Goal: Find specific page/section: Find specific page/section

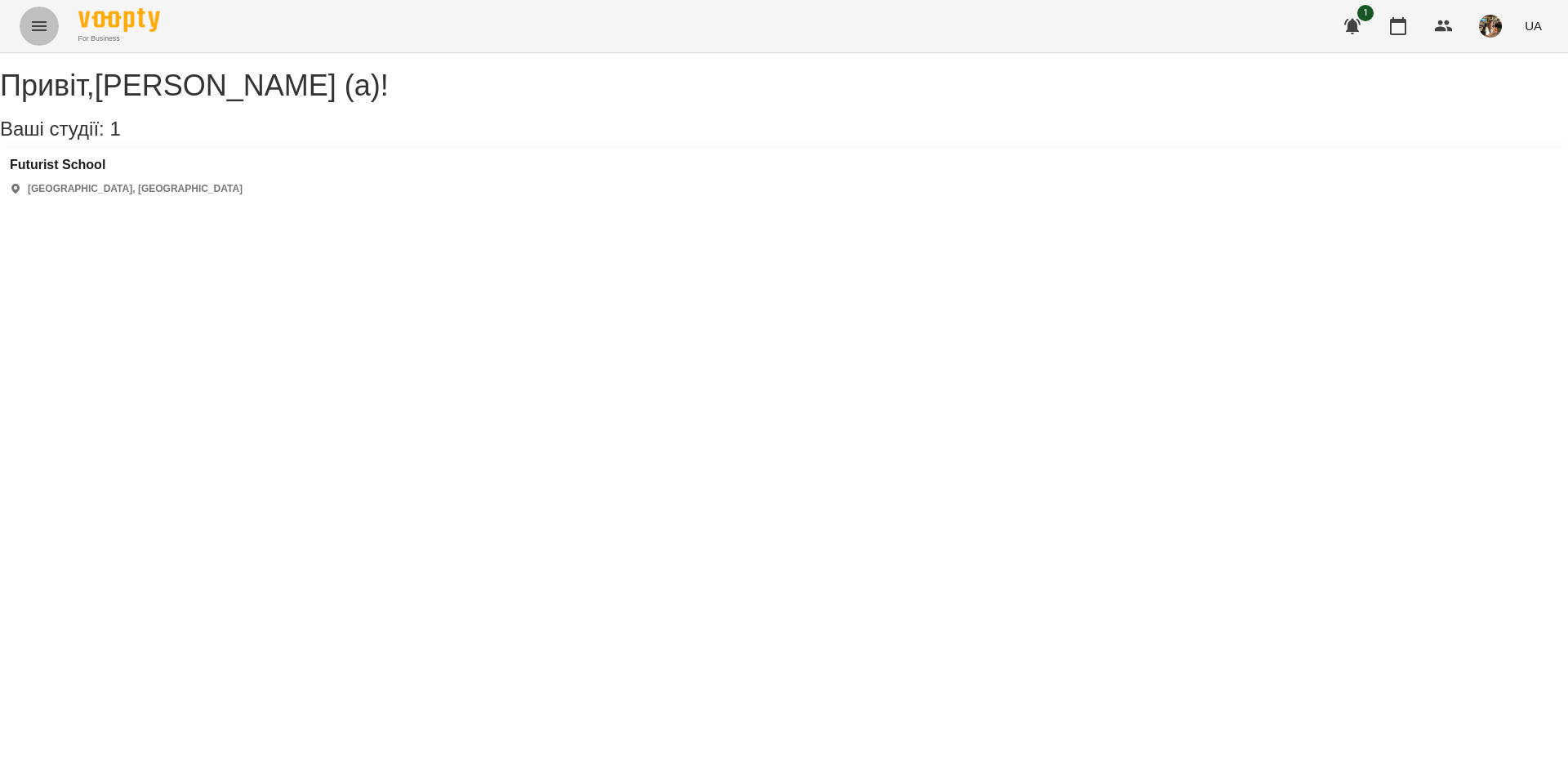
click at [49, 33] on button "Menu" at bounding box center [38, 26] width 39 height 39
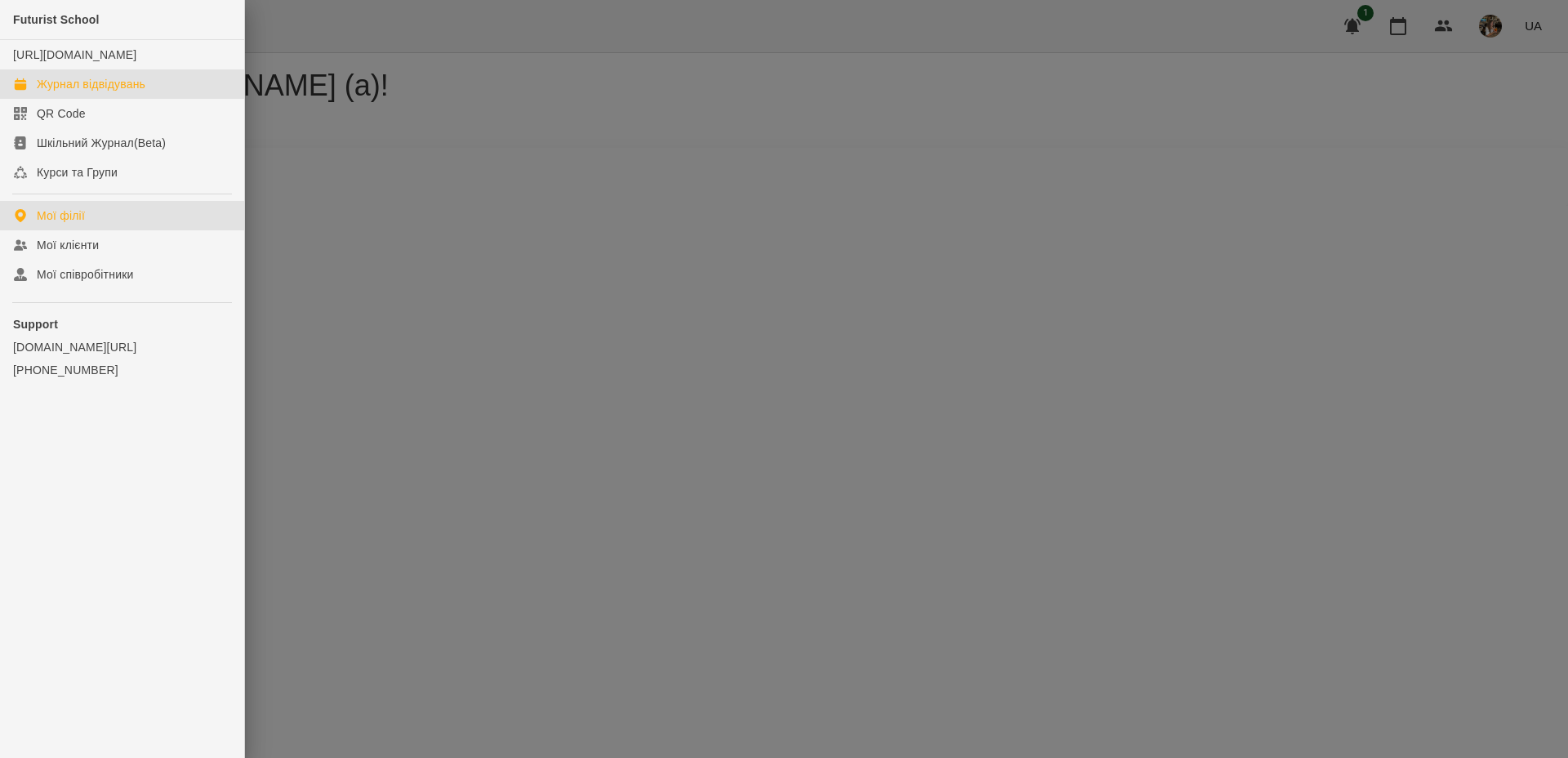
click at [139, 87] on link "Журнал відвідувань" at bounding box center [122, 84] width 244 height 30
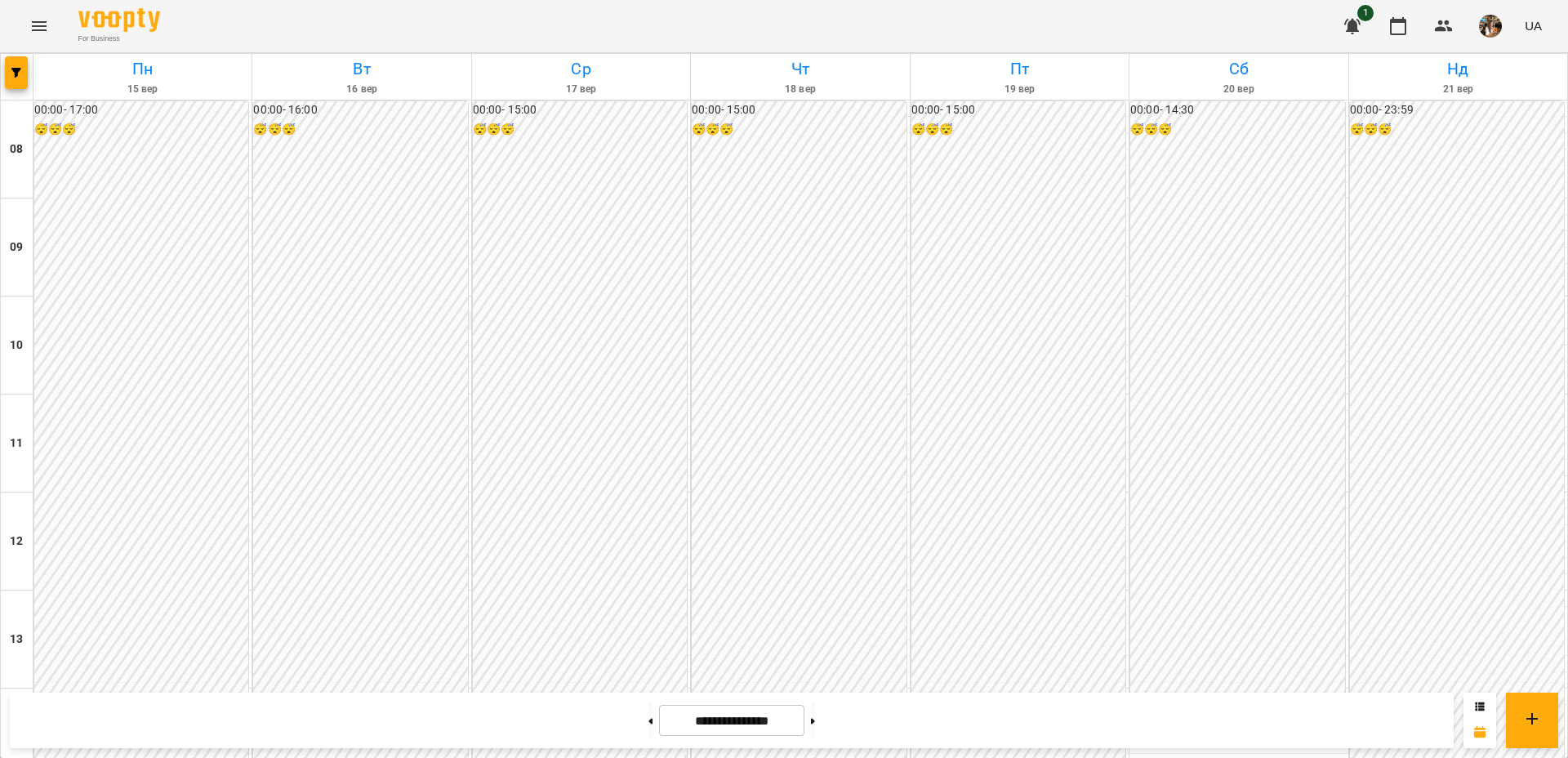
scroll to position [690, 0]
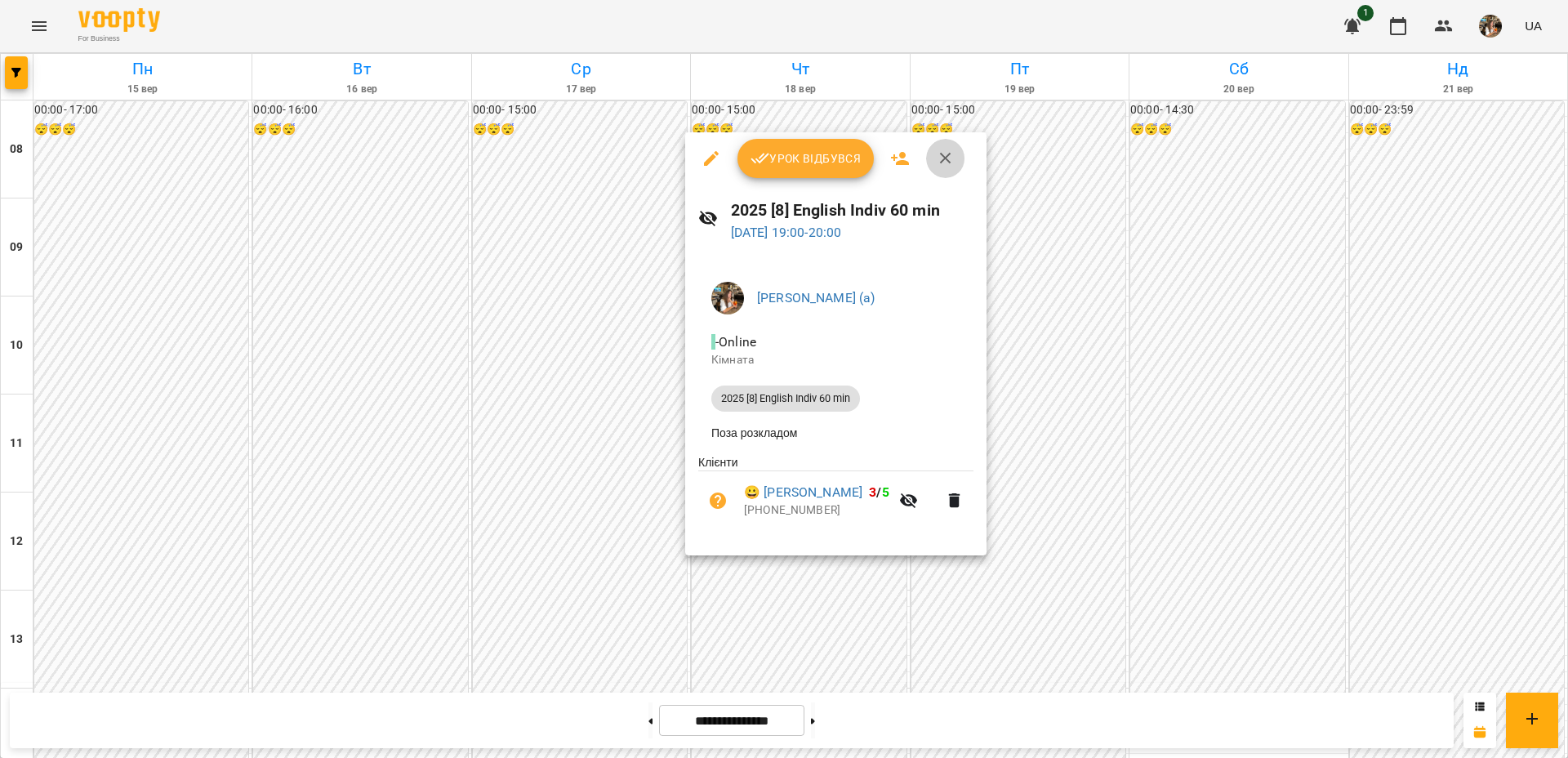
click at [842, 159] on icon "button" at bounding box center [945, 159] width 19 height 19
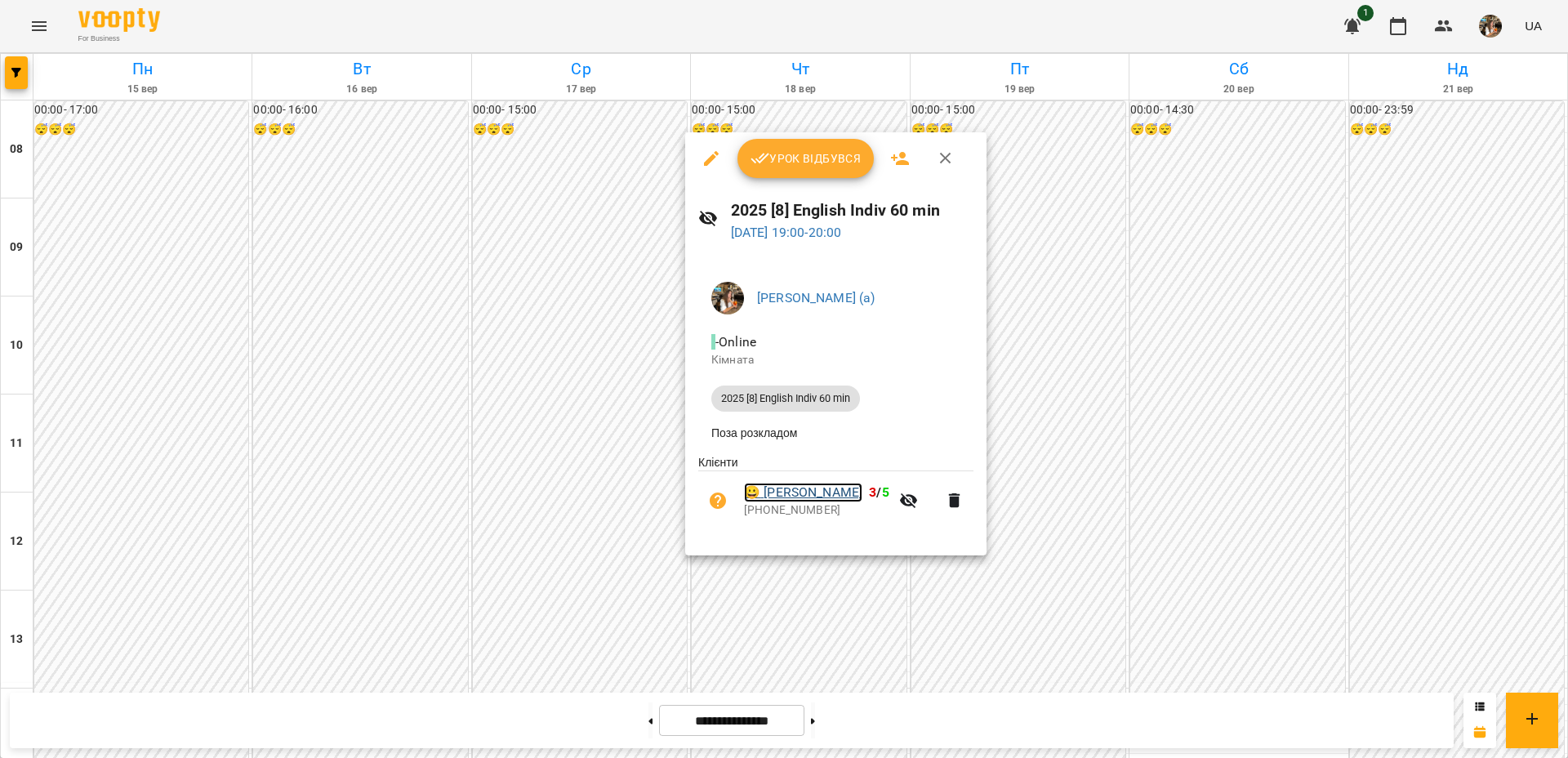
click at [842, 494] on link "😀 [PERSON_NAME]" at bounding box center [803, 493] width 118 height 19
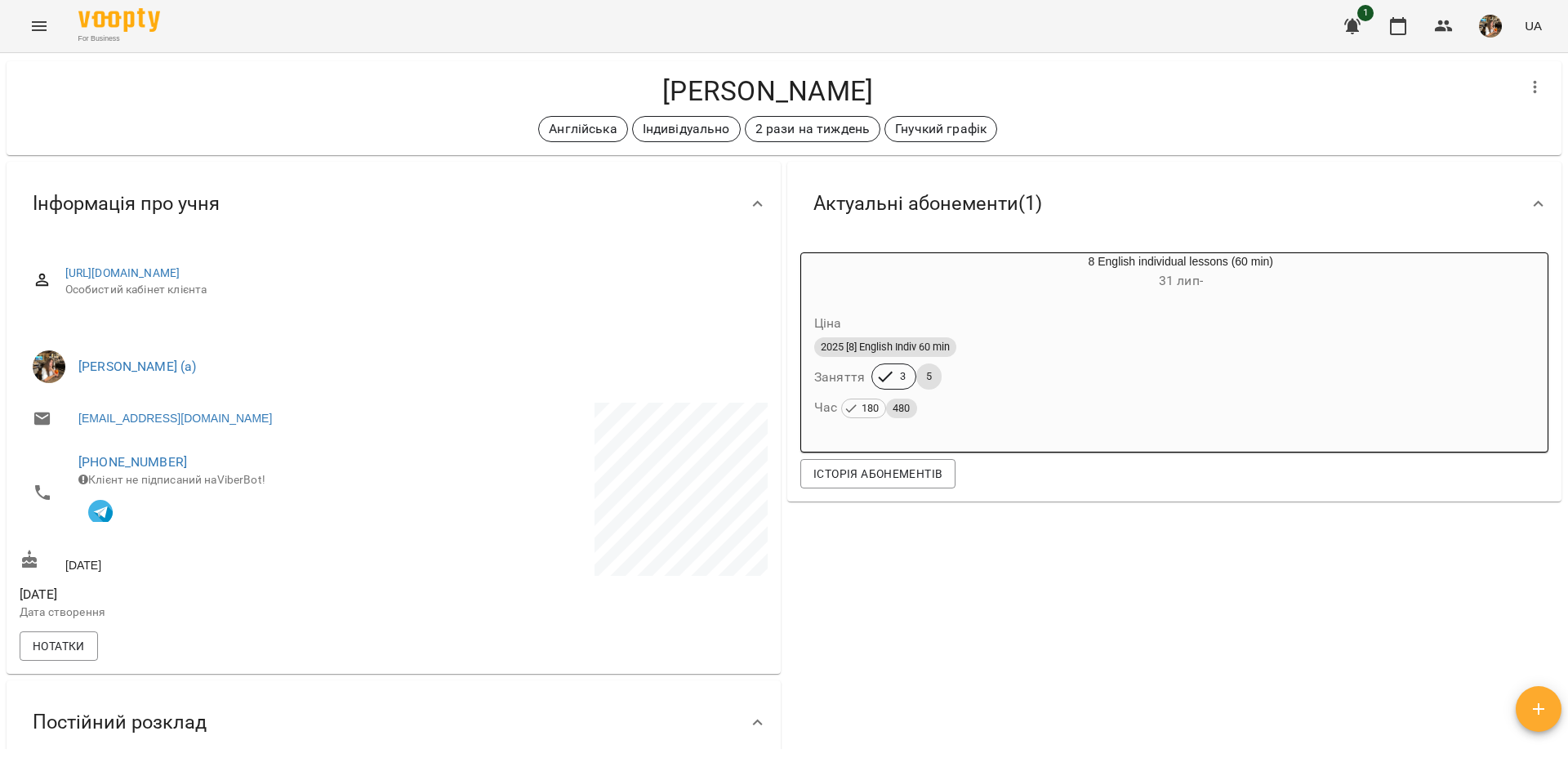
scroll to position [24, 0]
click at [842, 477] on span "Історія абонементів" at bounding box center [878, 475] width 129 height 19
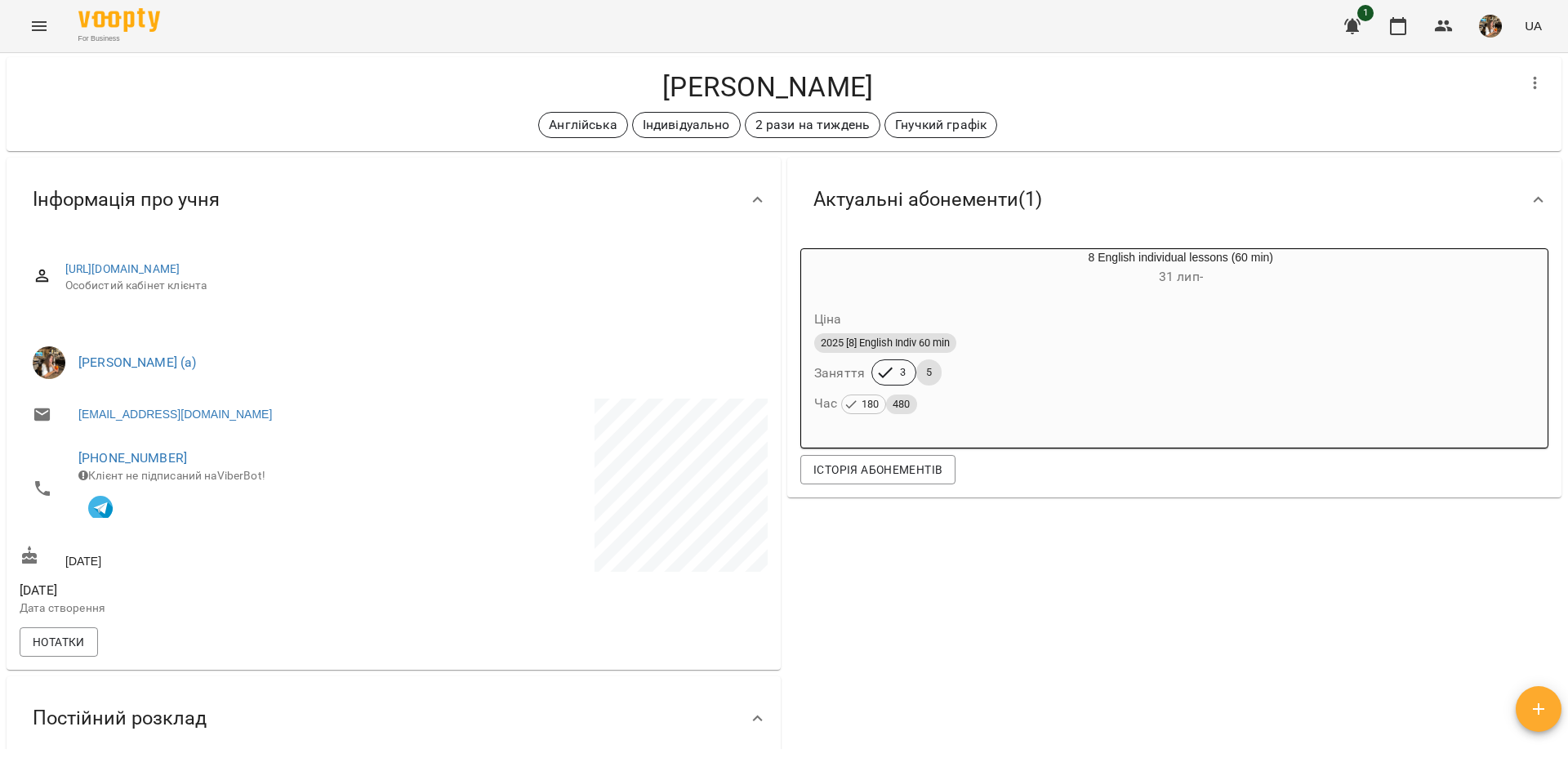
scroll to position [0, 0]
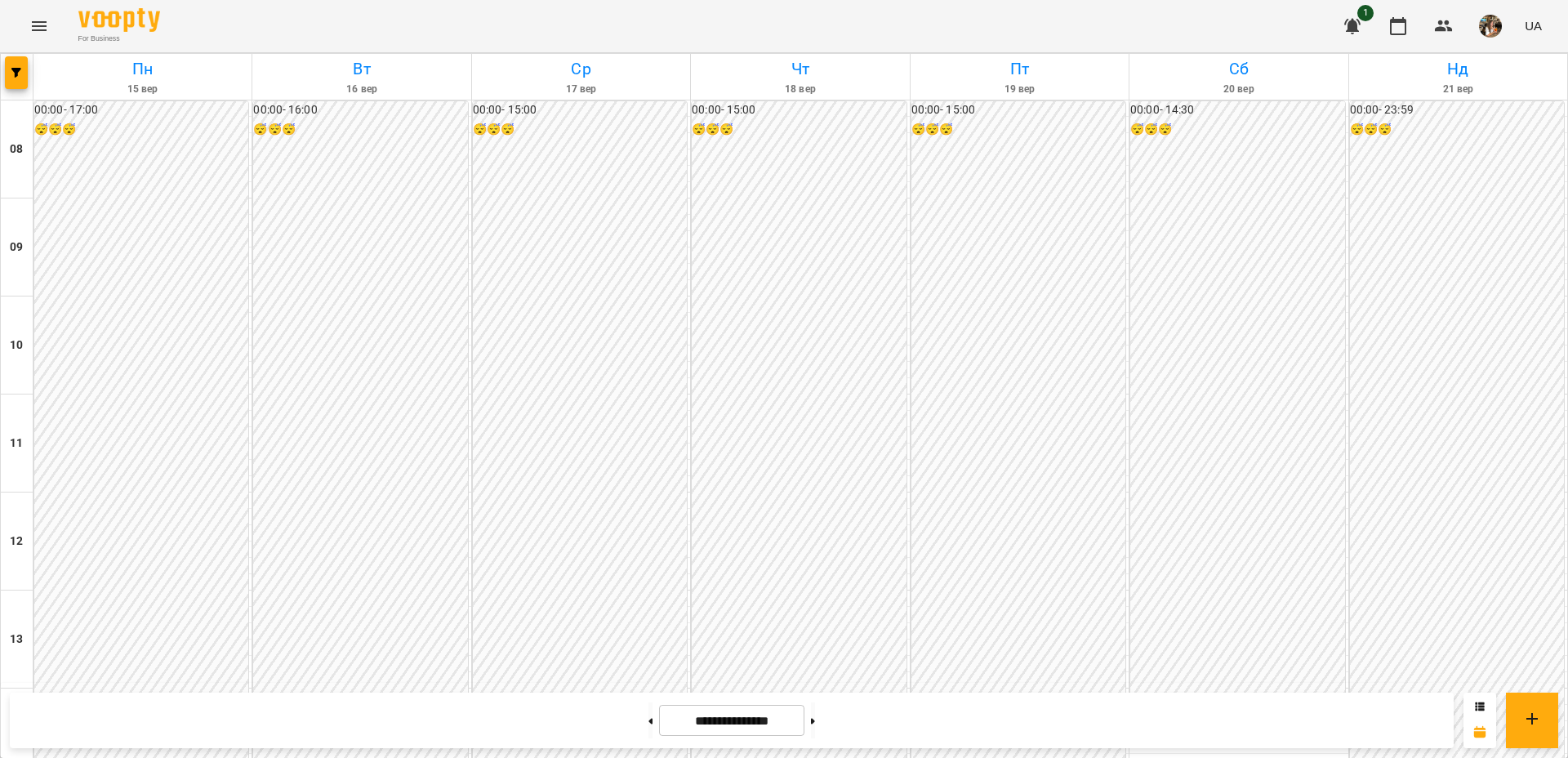
scroll to position [886, 0]
